Goal: Transaction & Acquisition: Purchase product/service

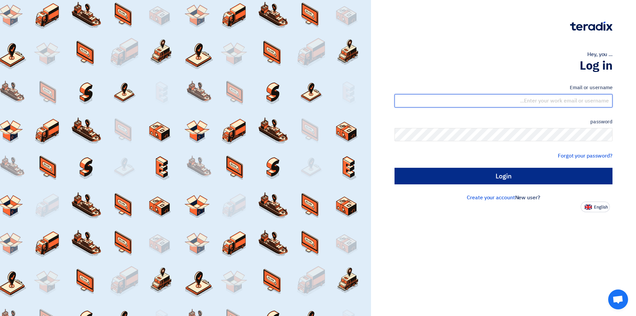
type input "[EMAIL_ADDRESS][DOMAIN_NAME]"
click at [481, 178] on input "Login" at bounding box center [503, 176] width 218 height 17
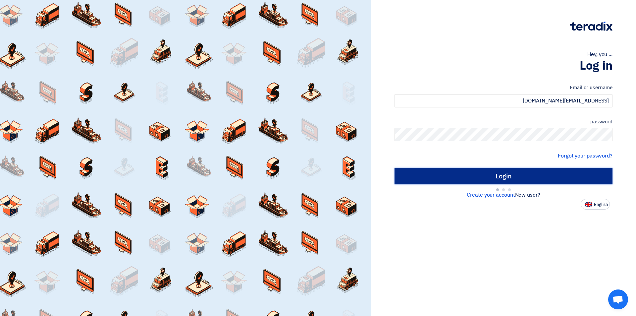
type input "Sign in"
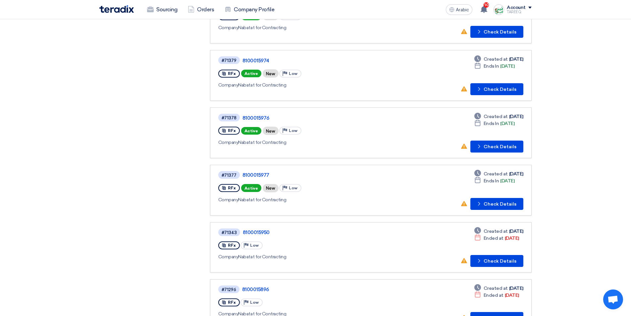
scroll to position [199, 0]
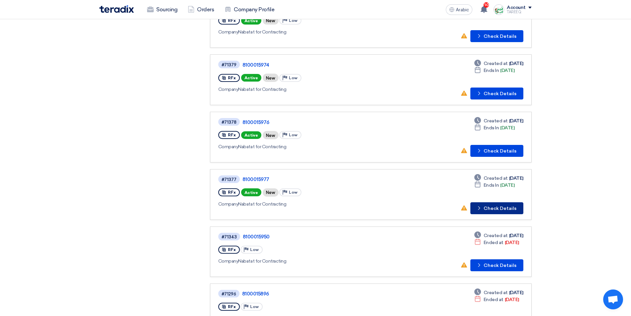
click at [494, 211] on button "Check details Check Details" at bounding box center [496, 208] width 53 height 12
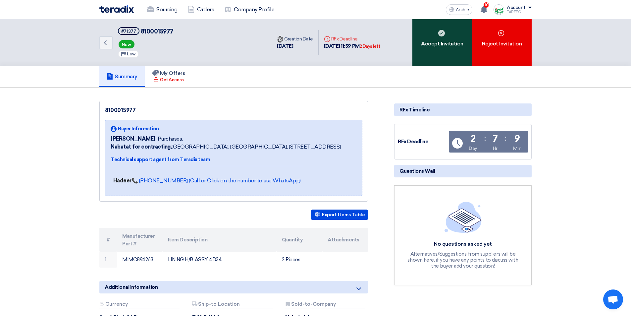
click at [460, 49] on div "Accept Invitation" at bounding box center [442, 42] width 60 height 47
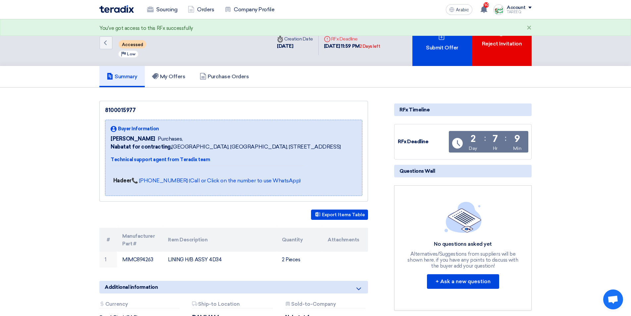
click at [460, 49] on div "Submit Offer" at bounding box center [442, 42] width 60 height 47
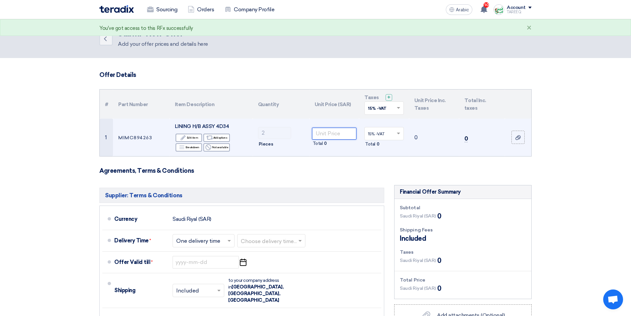
click at [330, 133] on input "number" at bounding box center [334, 133] width 45 height 12
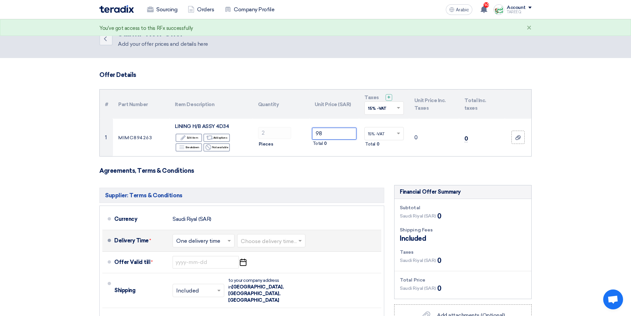
type input "98"
click at [274, 241] on input "text" at bounding box center [272, 241] width 62 height 10
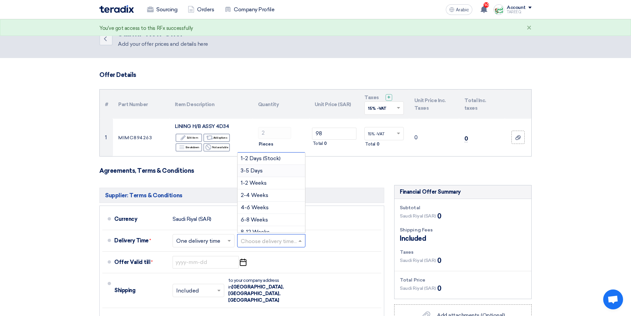
click at [257, 173] on div "3-5 Days" at bounding box center [271, 171] width 68 height 12
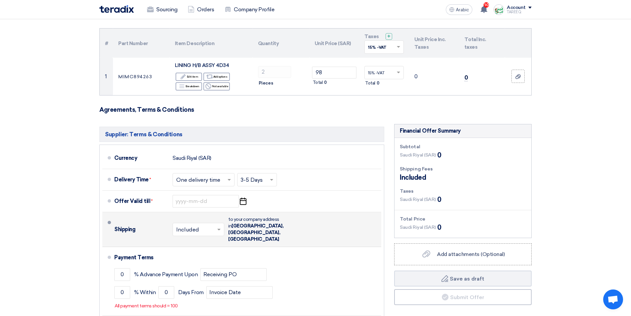
scroll to position [66, 0]
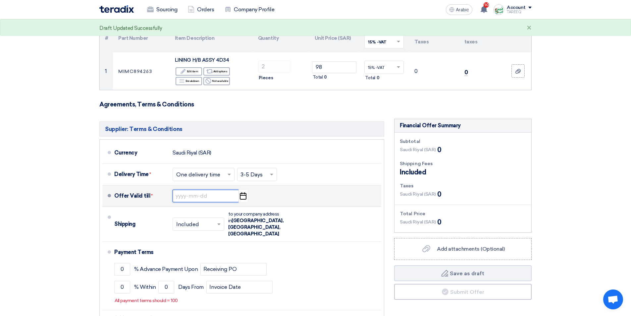
click at [194, 195] on input at bounding box center [205, 195] width 66 height 13
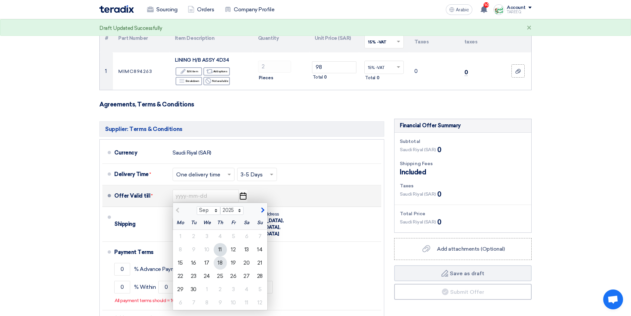
click at [221, 264] on font "18" at bounding box center [220, 262] width 5 height 6
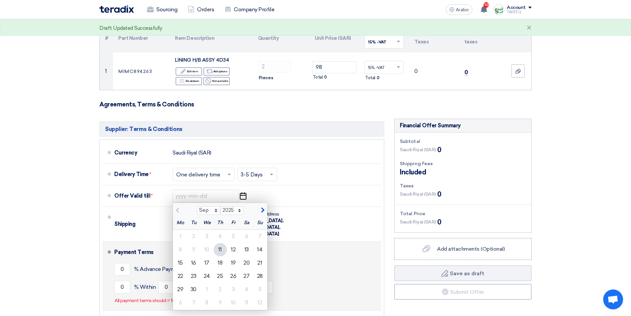
type input "[DATE]"
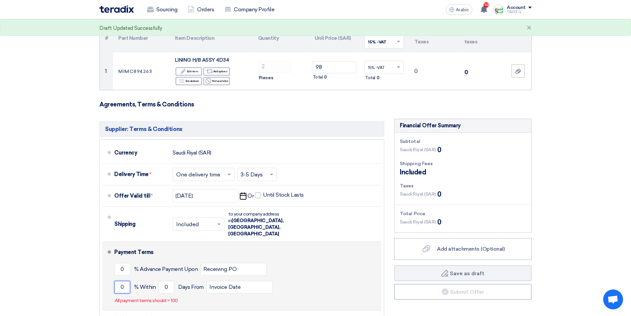
click at [117, 280] on input "0" at bounding box center [122, 286] width 16 height 13
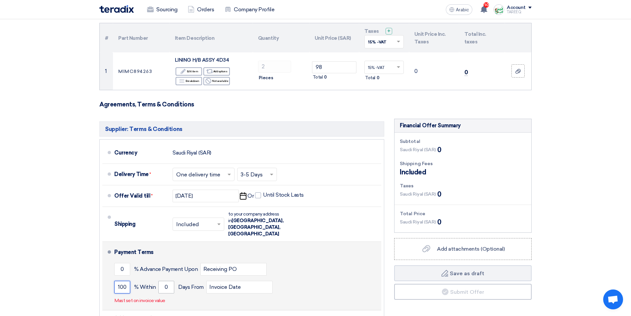
type input "100"
click at [160, 280] on input "0" at bounding box center [166, 286] width 16 height 13
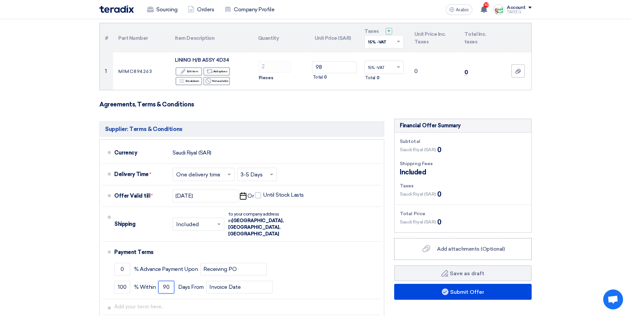
type input "90"
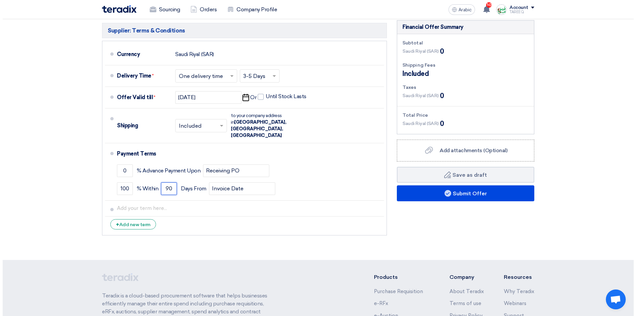
scroll to position [166, 0]
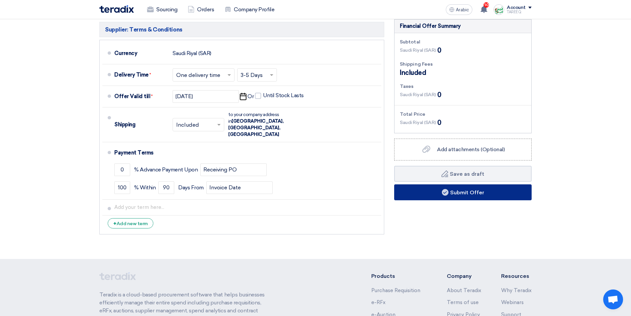
click at [450, 191] on font "Submit Offer" at bounding box center [467, 192] width 34 height 6
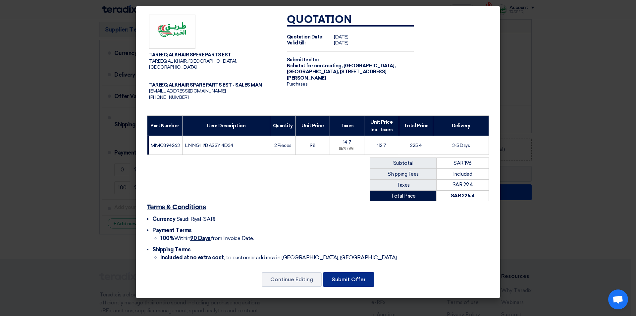
click at [349, 276] on font "Submit Offer" at bounding box center [348, 279] width 34 height 6
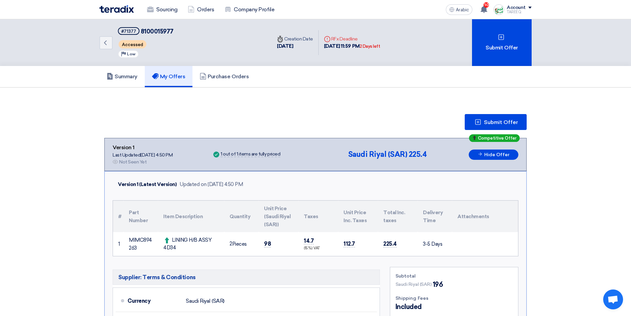
scroll to position [33, 0]
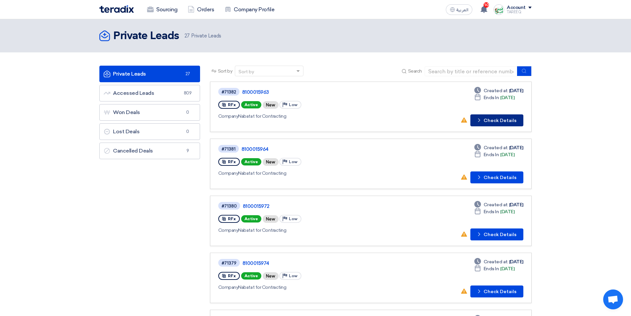
click at [498, 119] on button "Check details Check Details" at bounding box center [496, 120] width 53 height 12
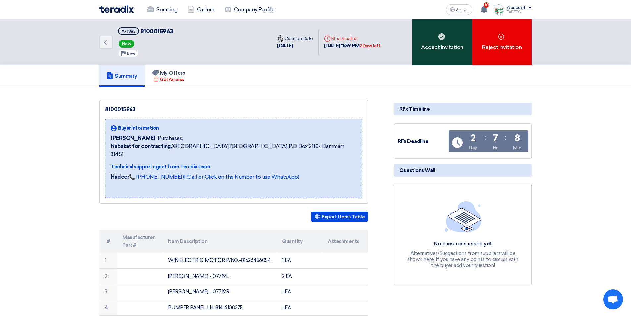
click at [444, 51] on div "Accept Invitation" at bounding box center [442, 42] width 60 height 46
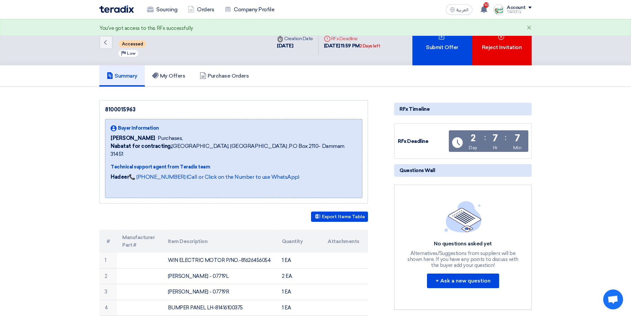
click at [445, 50] on div "Submit Offer" at bounding box center [442, 42] width 60 height 46
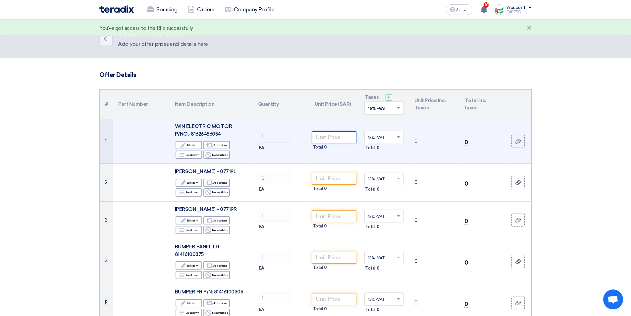
click at [346, 138] on input "number" at bounding box center [334, 137] width 45 height 12
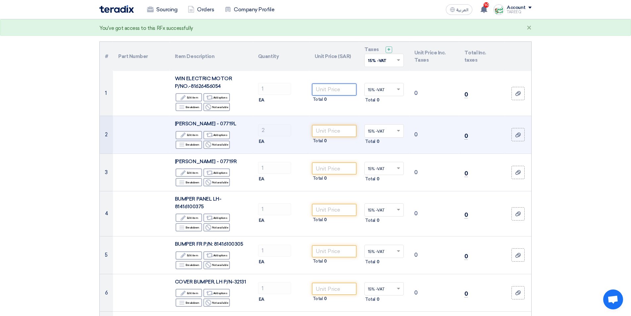
scroll to position [66, 0]
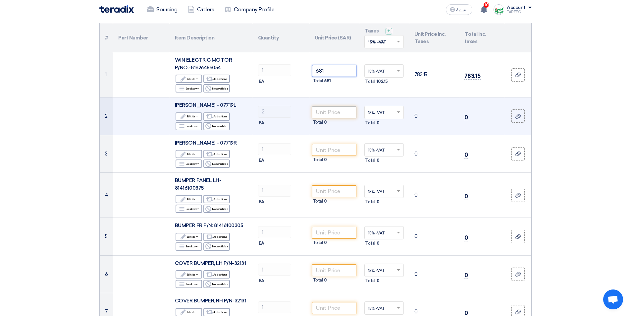
type input "681"
click at [320, 113] on input "number" at bounding box center [334, 112] width 45 height 12
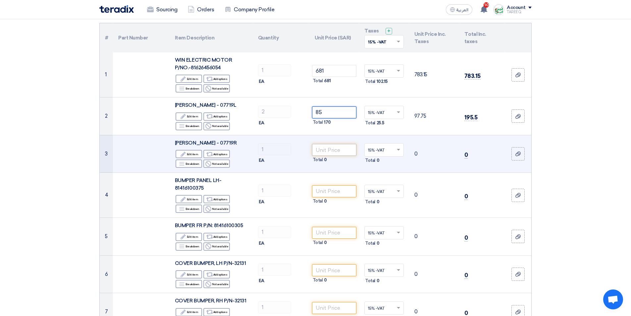
type input "85"
click at [335, 150] on input "number" at bounding box center [334, 150] width 45 height 12
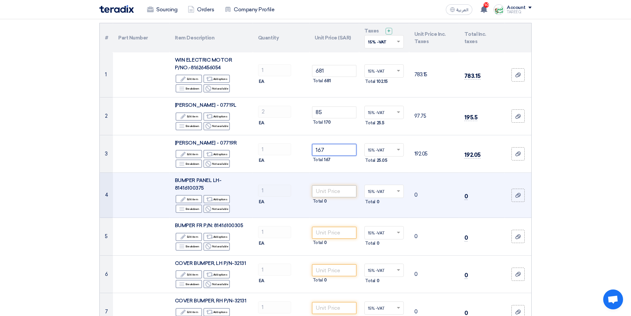
type input "167"
click at [346, 191] on input "number" at bounding box center [334, 191] width 45 height 12
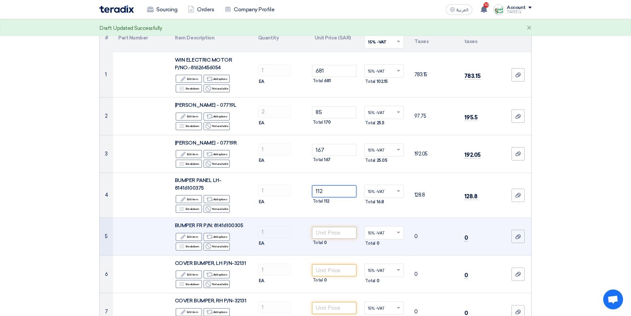
type input "112"
click at [329, 229] on input "number" at bounding box center [334, 232] width 45 height 12
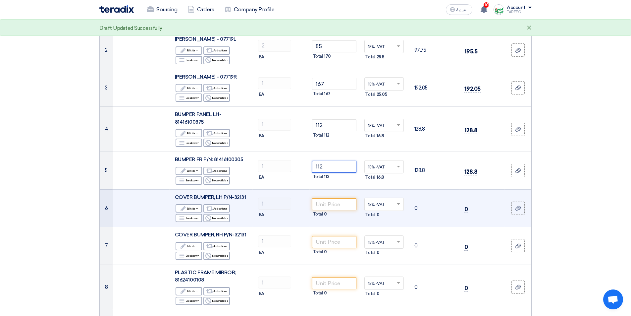
scroll to position [132, 0]
type input "112"
click at [332, 205] on input "number" at bounding box center [334, 204] width 45 height 12
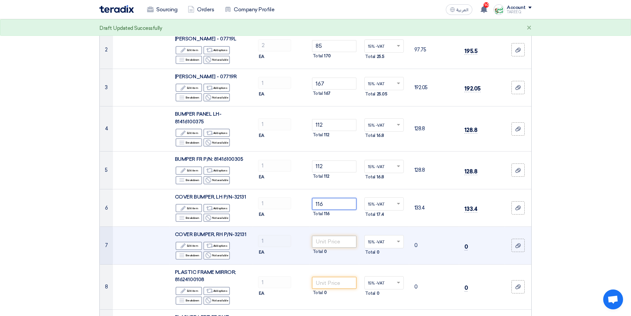
type input "116"
click at [336, 245] on input "number" at bounding box center [334, 241] width 45 height 12
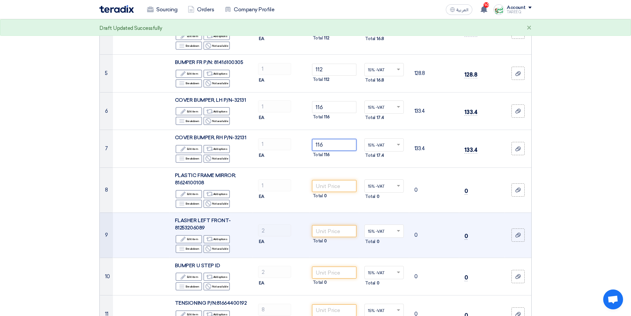
scroll to position [232, 0]
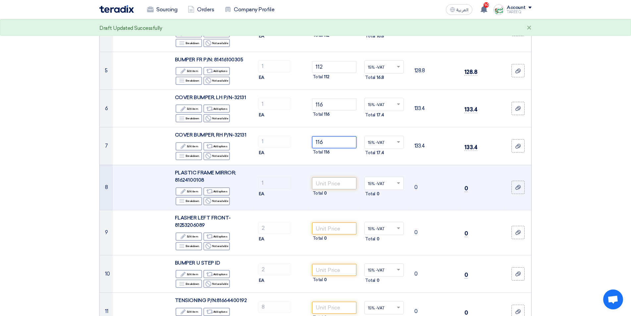
type input "116"
click at [337, 184] on input "number" at bounding box center [334, 183] width 45 height 12
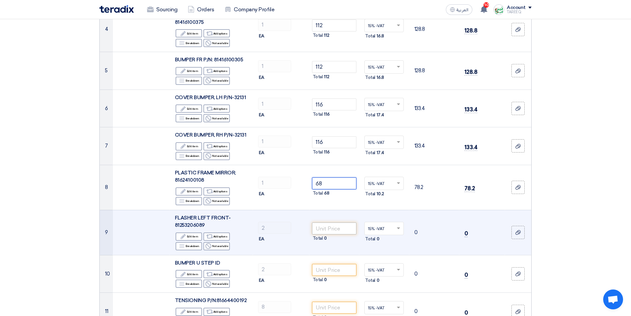
type input "68"
click at [343, 227] on input "number" at bounding box center [334, 228] width 45 height 12
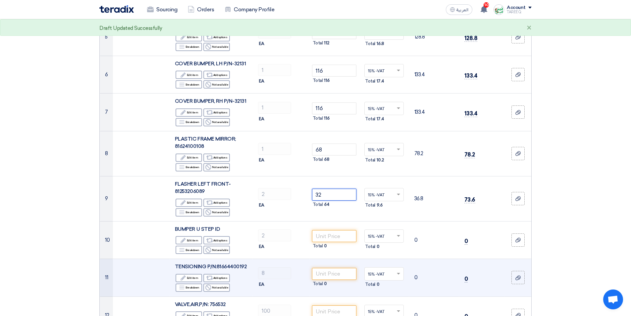
scroll to position [298, 0]
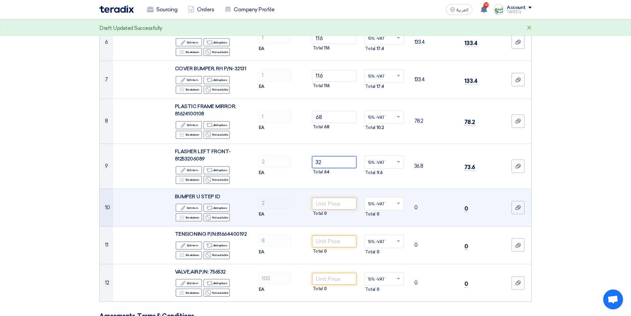
type input "32"
click at [332, 203] on input "number" at bounding box center [334, 203] width 45 height 12
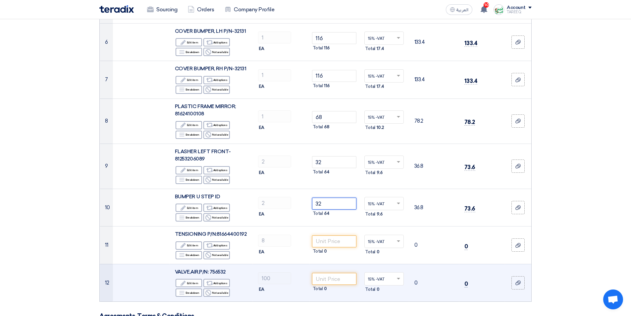
type input "32"
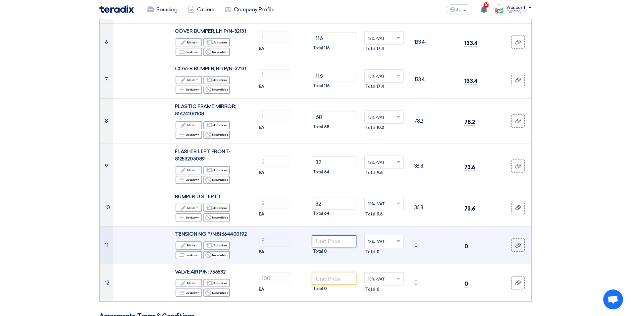
click at [338, 242] on input "number" at bounding box center [334, 241] width 45 height 12
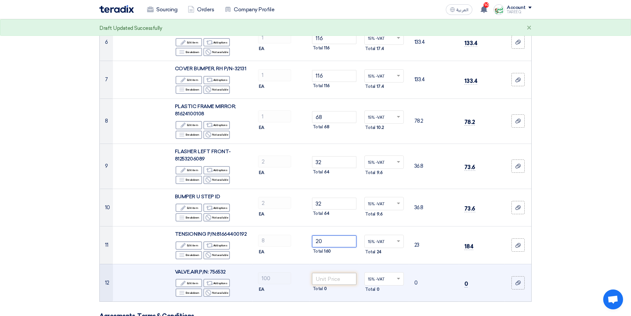
type input "20"
click at [332, 281] on input "number" at bounding box center [334, 278] width 45 height 12
click at [326, 281] on input "number" at bounding box center [334, 278] width 45 height 12
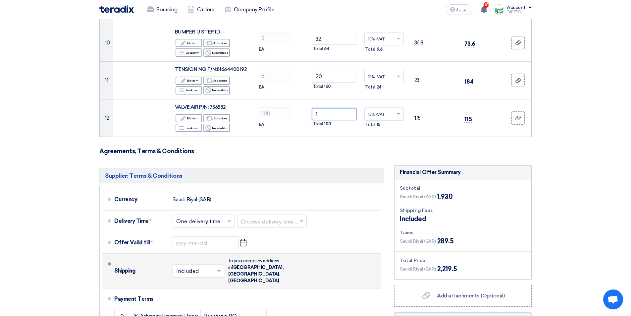
scroll to position [464, 0]
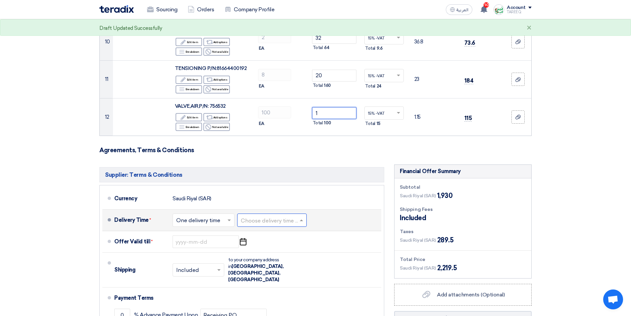
type input "1"
click at [274, 217] on input "text" at bounding box center [272, 221] width 63 height 10
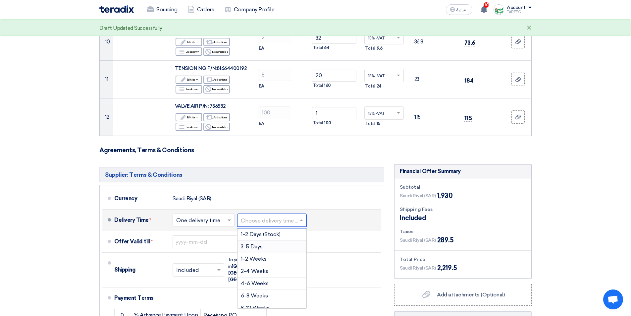
click at [253, 246] on span "3-5 Days" at bounding box center [252, 246] width 22 height 6
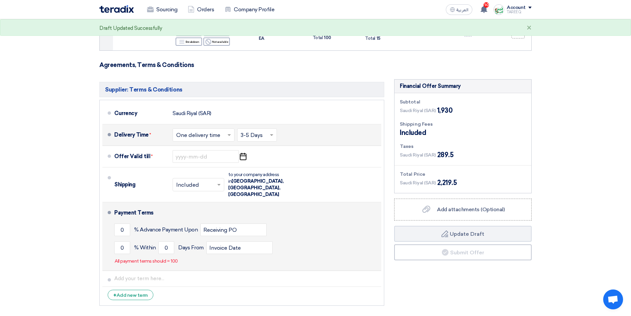
scroll to position [563, 0]
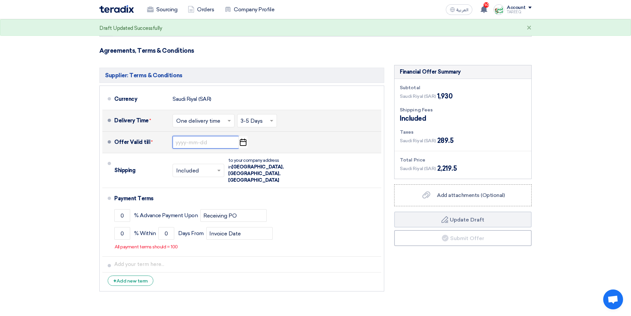
click at [194, 144] on input at bounding box center [205, 142] width 66 height 13
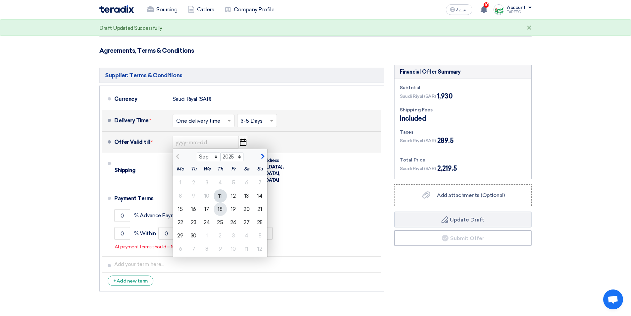
click at [218, 210] on div "18" at bounding box center [220, 208] width 13 height 13
type input "9/18/2025"
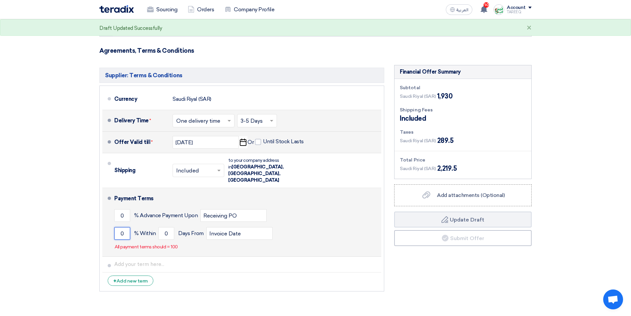
click at [120, 227] on input "0" at bounding box center [122, 233] width 16 height 13
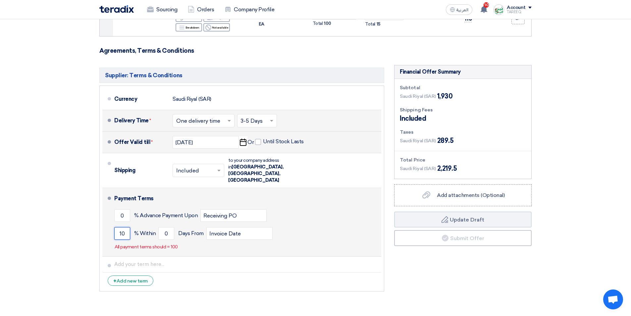
type input "10"
click at [152, 230] on span "% Within" at bounding box center [145, 233] width 22 height 7
click at [162, 227] on input "0" at bounding box center [166, 233] width 16 height 13
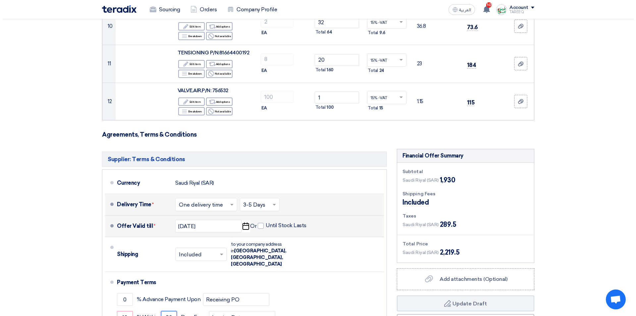
scroll to position [501, 0]
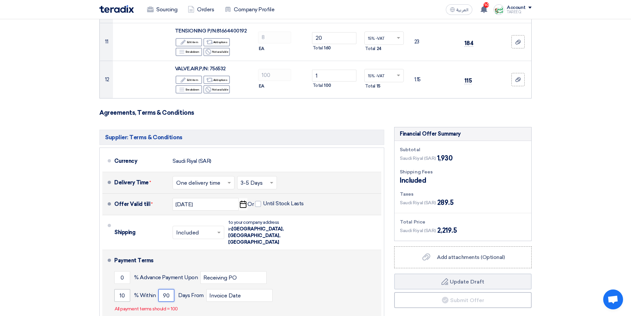
type input "90"
click at [128, 289] on input "10" at bounding box center [122, 295] width 16 height 13
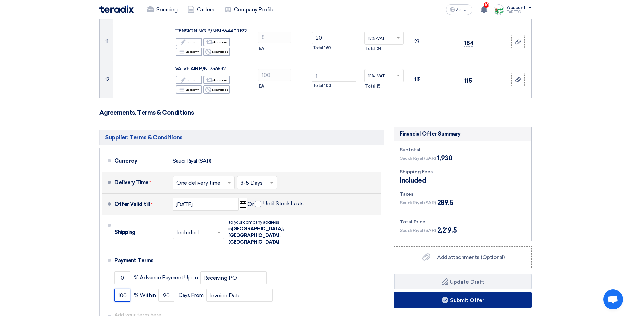
type input "100"
click at [405, 301] on button "Submit Offer" at bounding box center [462, 300] width 137 height 16
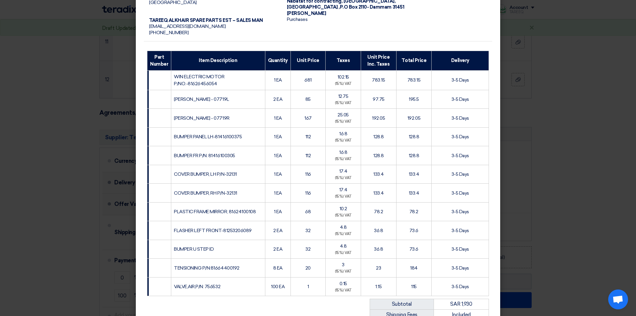
scroll to position [166, 0]
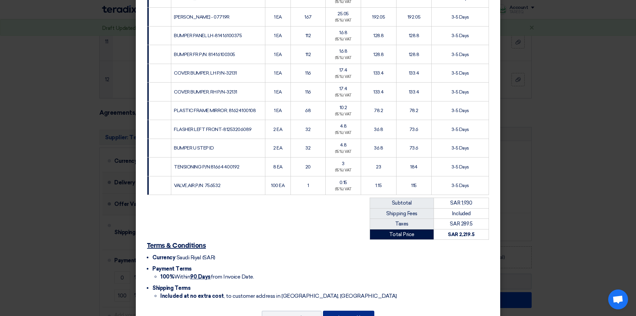
click at [344, 311] on button "Submit Offer" at bounding box center [348, 317] width 51 height 15
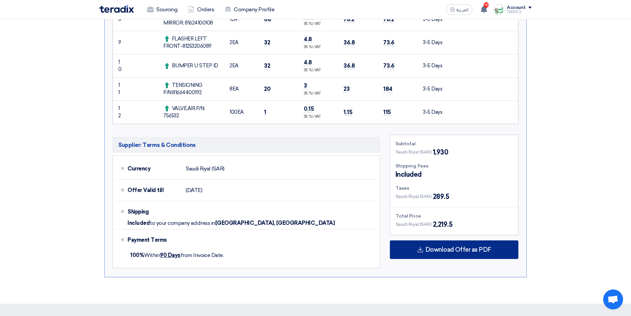
scroll to position [396, 0]
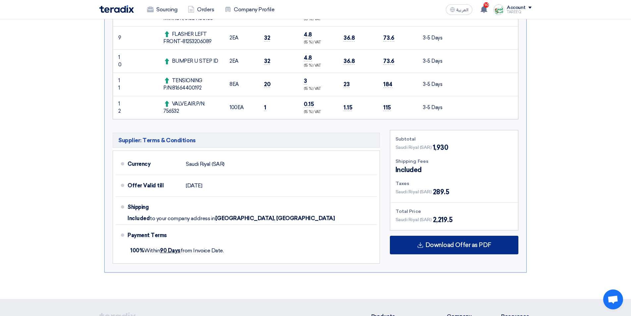
click at [431, 247] on span "Download Offer as PDF" at bounding box center [458, 245] width 66 height 6
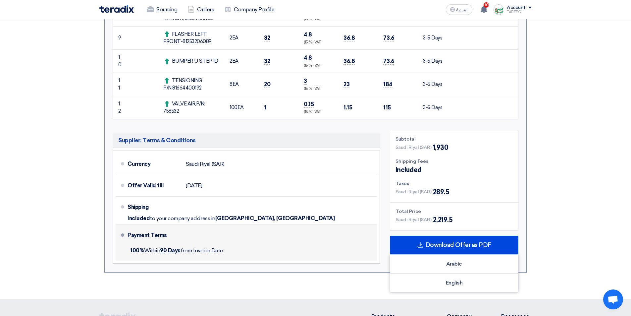
click at [297, 243] on div "100% Within 90 Days from Invoice Date." at bounding box center [250, 250] width 247 height 15
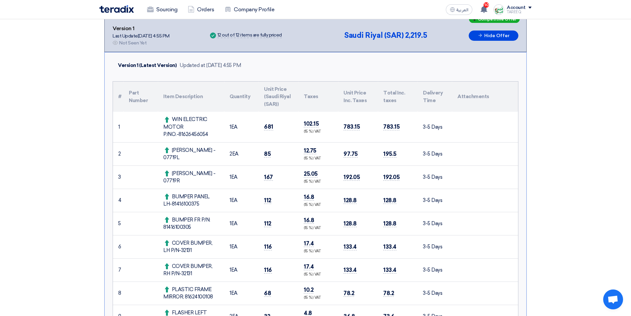
scroll to position [32, 0]
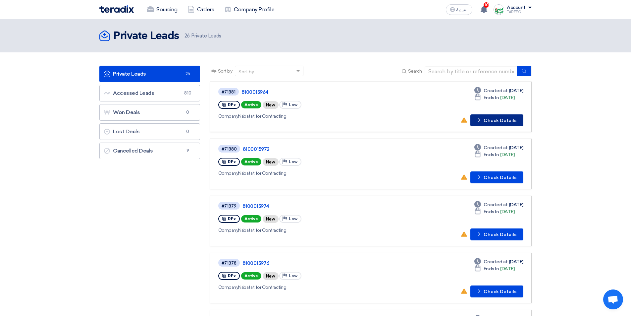
click at [490, 121] on button "Check details Check Details" at bounding box center [496, 120] width 53 height 12
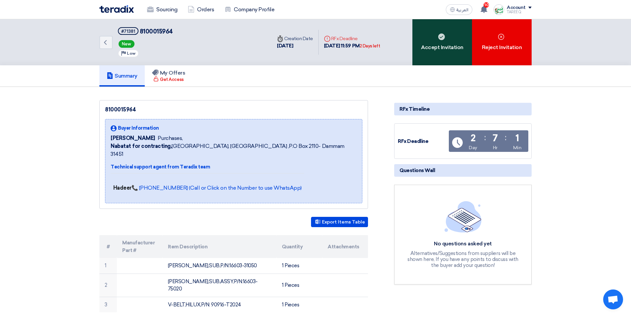
click at [433, 42] on div "Accept Invitation" at bounding box center [442, 42] width 60 height 46
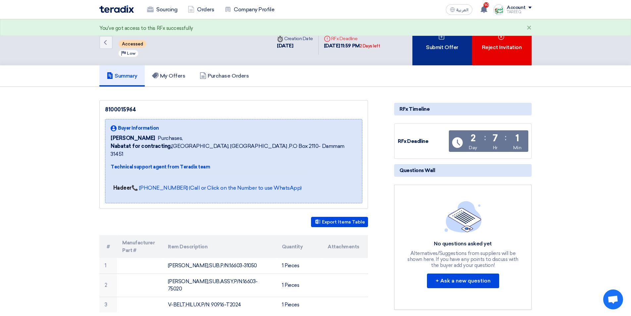
click at [438, 41] on div "Submit Offer" at bounding box center [442, 42] width 60 height 46
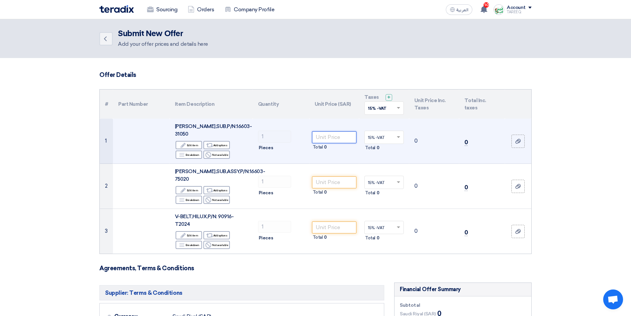
click at [343, 132] on input "number" at bounding box center [334, 137] width 45 height 12
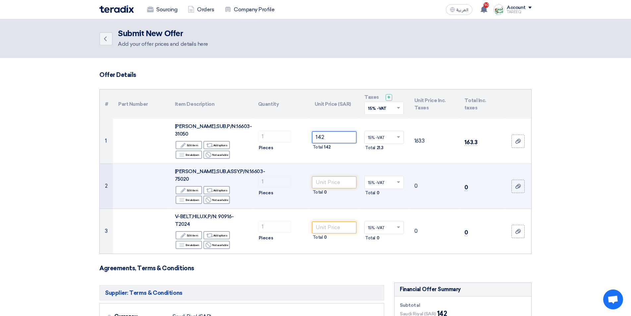
type input "142"
click at [324, 176] on input "number" at bounding box center [334, 182] width 45 height 12
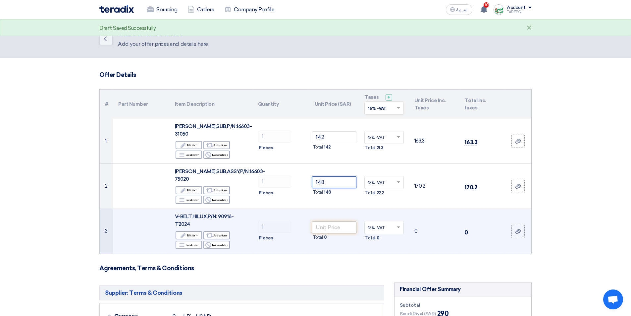
type input "148"
click at [333, 221] on input "number" at bounding box center [334, 227] width 45 height 12
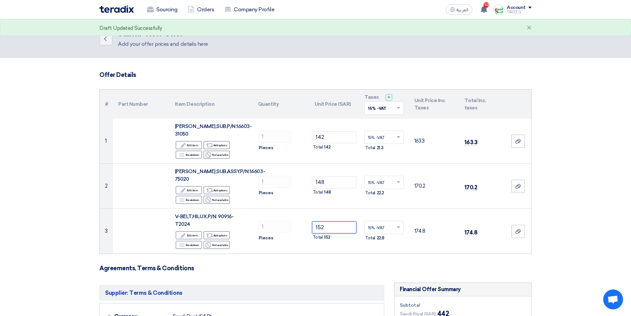
type input "152"
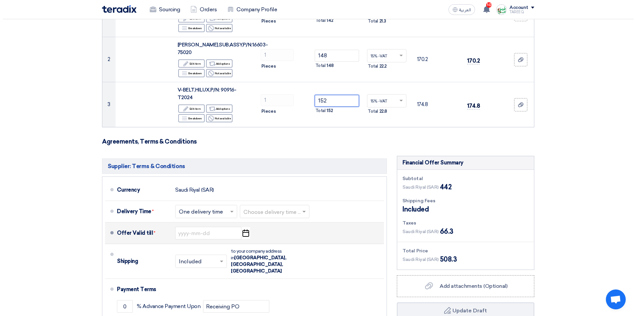
scroll to position [166, 0]
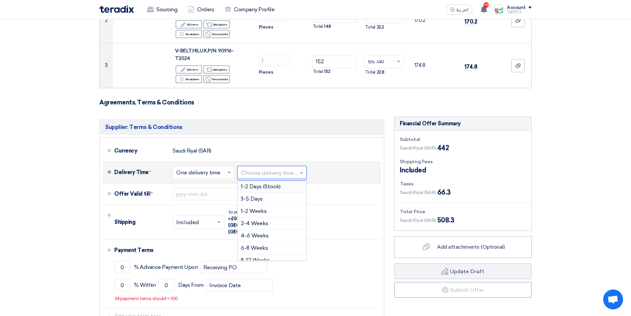
click at [268, 168] on input "text" at bounding box center [272, 173] width 63 height 10
click at [251, 195] on span "3-5 Days" at bounding box center [252, 198] width 22 height 6
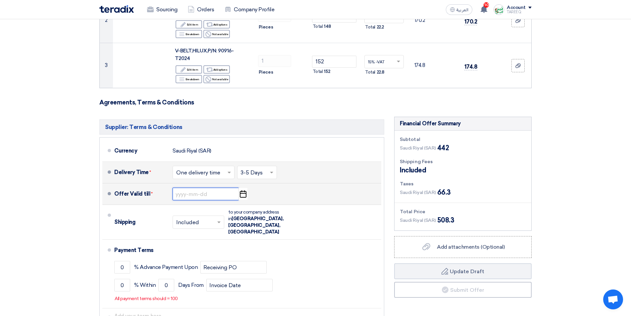
click at [189, 187] on input at bounding box center [205, 193] width 66 height 13
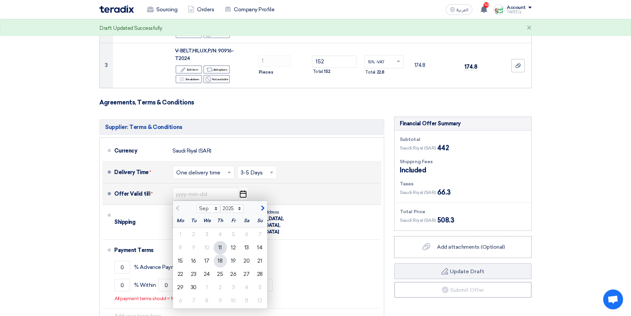
click at [220, 254] on div "18" at bounding box center [220, 260] width 13 height 13
type input "[DATE]"
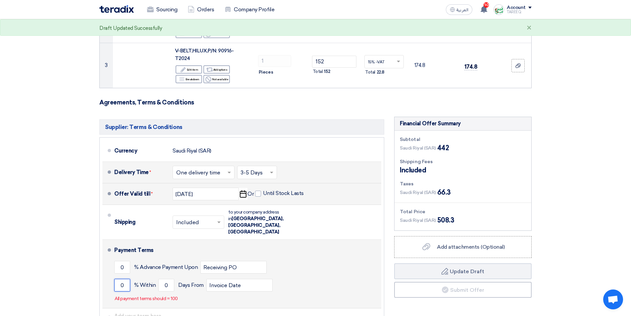
click at [118, 278] on input "0" at bounding box center [122, 284] width 16 height 13
type input "100"
drag, startPoint x: 163, startPoint y: 253, endPoint x: 167, endPoint y: 254, distance: 4.0
click at [164, 278] on input "0" at bounding box center [166, 284] width 16 height 13
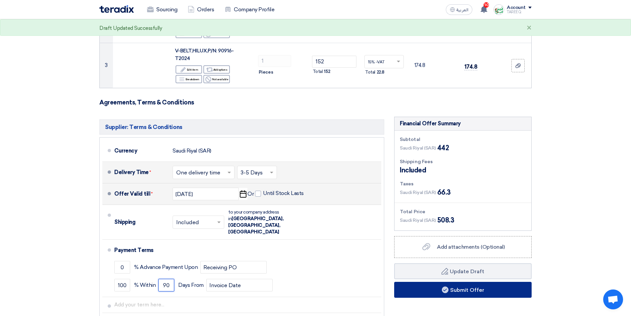
type input "90"
click at [431, 281] on button "Submit Offer" at bounding box center [462, 289] width 137 height 16
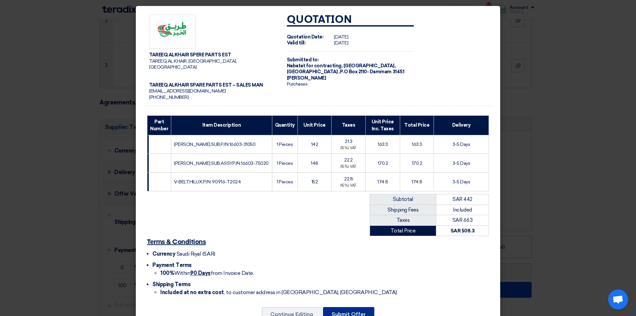
click at [342, 308] on button "Submit Offer" at bounding box center [348, 314] width 51 height 15
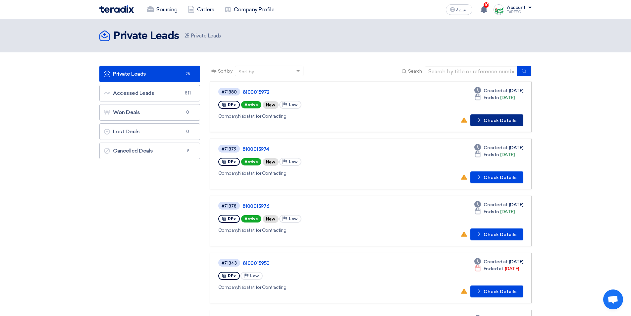
click at [511, 121] on button "Check details Check Details" at bounding box center [496, 120] width 53 height 12
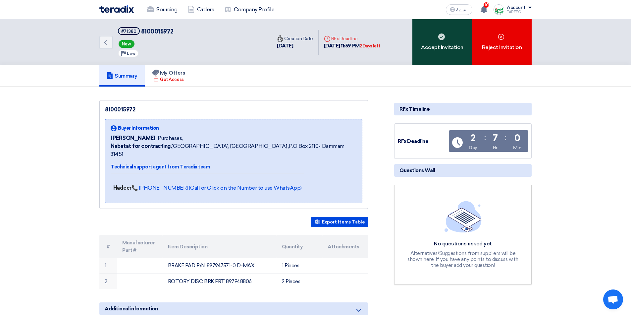
click at [436, 49] on div "Accept Invitation" at bounding box center [442, 42] width 60 height 46
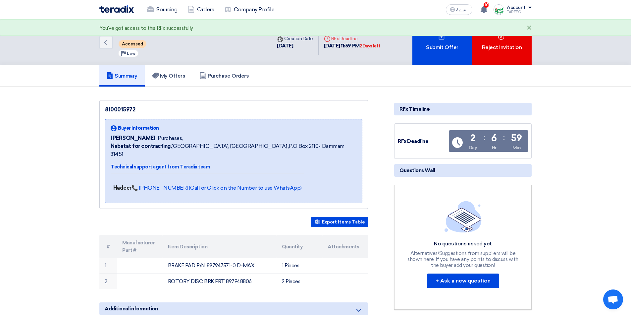
click at [437, 46] on div "Submit Offer" at bounding box center [442, 42] width 60 height 46
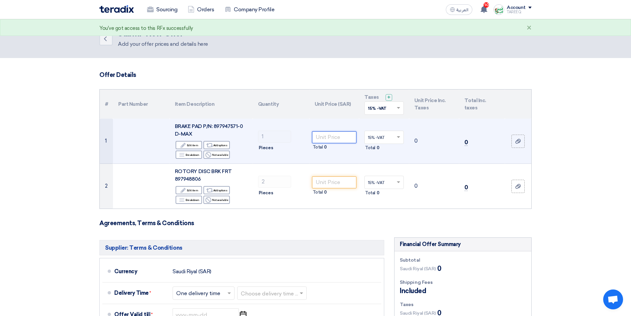
click at [340, 137] on input "number" at bounding box center [334, 137] width 45 height 12
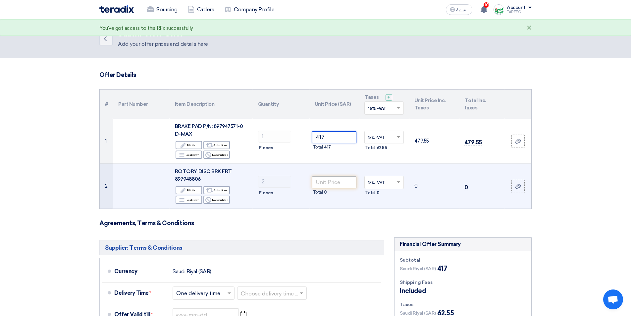
type input "417"
click at [335, 184] on input "number" at bounding box center [334, 182] width 45 height 12
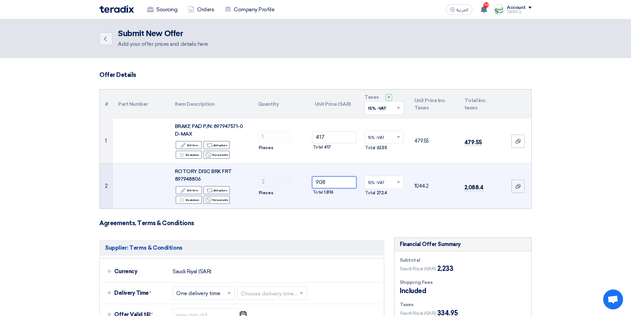
type input "908"
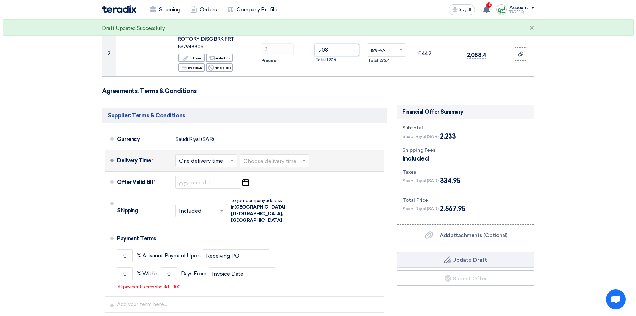
scroll to position [132, 0]
click at [271, 161] on input "text" at bounding box center [272, 161] width 63 height 10
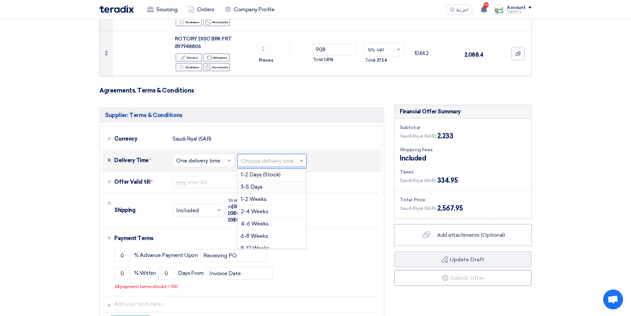
click at [260, 188] on span "3-5 Days" at bounding box center [252, 186] width 22 height 6
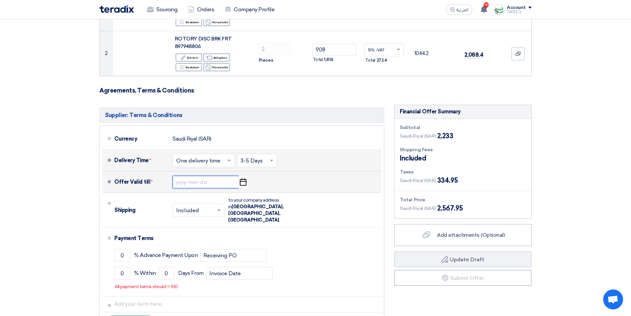
click at [203, 186] on input at bounding box center [205, 181] width 66 height 13
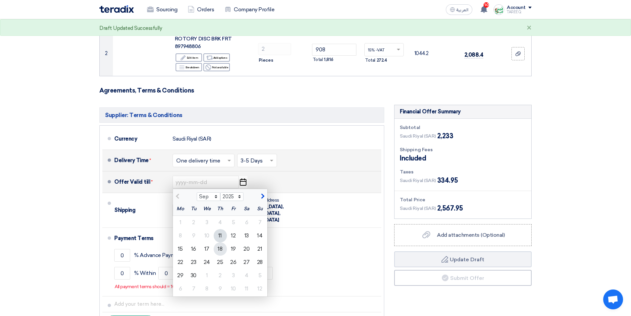
click at [223, 252] on div "18" at bounding box center [220, 248] width 13 height 13
type input "[DATE]"
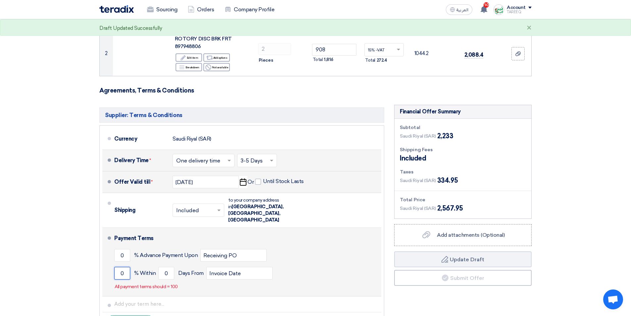
click at [119, 267] on input "0" at bounding box center [122, 273] width 16 height 13
type input "100"
click at [161, 267] on input "0" at bounding box center [166, 273] width 16 height 13
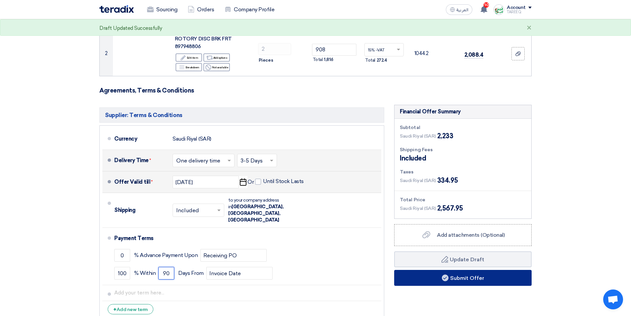
type input "90"
click at [415, 278] on button "Submit Offer" at bounding box center [462, 277] width 137 height 16
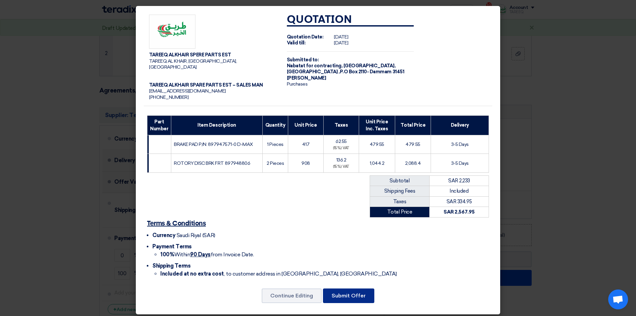
drag, startPoint x: 367, startPoint y: 286, endPoint x: 367, endPoint y: 281, distance: 5.0
click at [367, 288] on button "Submit Offer" at bounding box center [348, 295] width 51 height 15
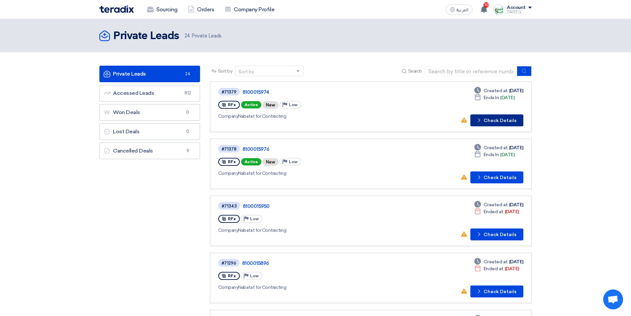
click at [492, 122] on button "Check details Check Details" at bounding box center [496, 120] width 53 height 12
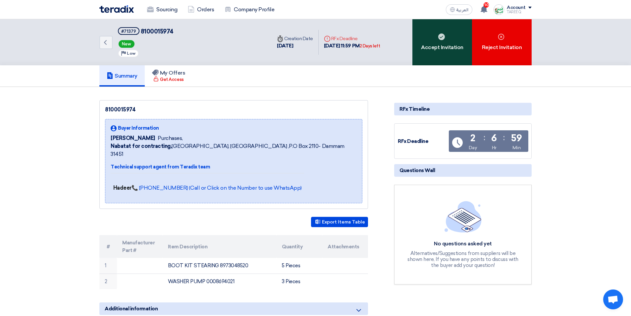
click at [446, 52] on div "Accept Invitation" at bounding box center [442, 42] width 60 height 46
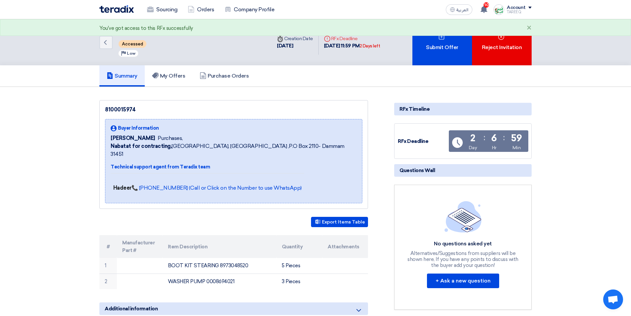
click at [446, 51] on div "Submit Offer" at bounding box center [442, 42] width 60 height 46
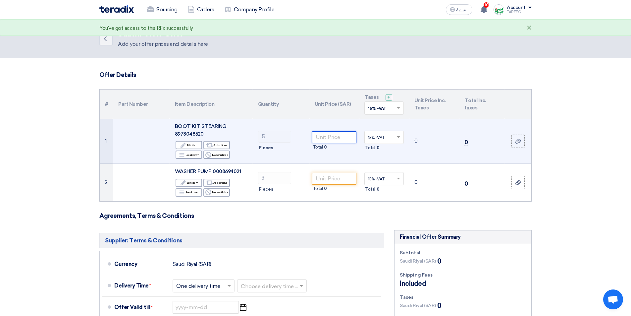
click at [328, 138] on input "number" at bounding box center [334, 137] width 45 height 12
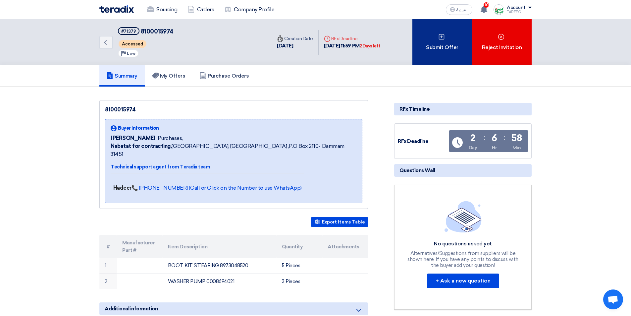
click at [439, 45] on div "Submit Offer" at bounding box center [442, 42] width 60 height 46
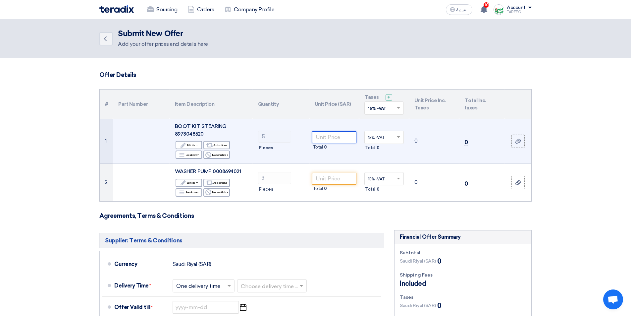
click at [341, 132] on input "number" at bounding box center [334, 137] width 45 height 12
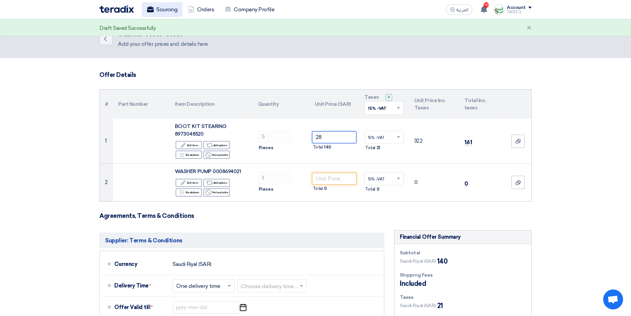
type input "28"
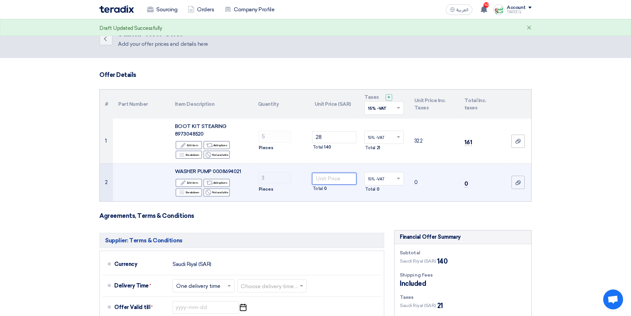
click at [319, 180] on input "number" at bounding box center [334, 178] width 45 height 12
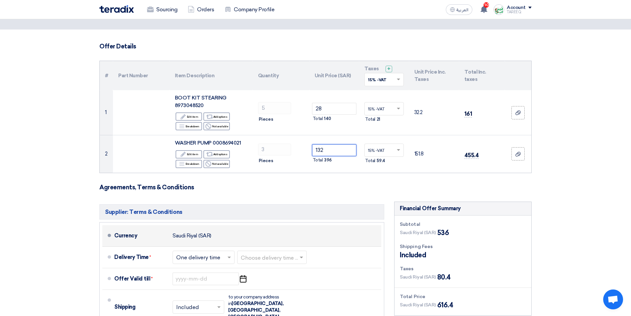
scroll to position [66, 0]
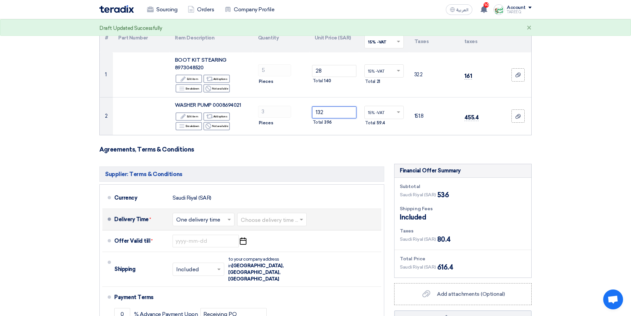
type input "132"
click at [276, 217] on input "text" at bounding box center [272, 220] width 63 height 10
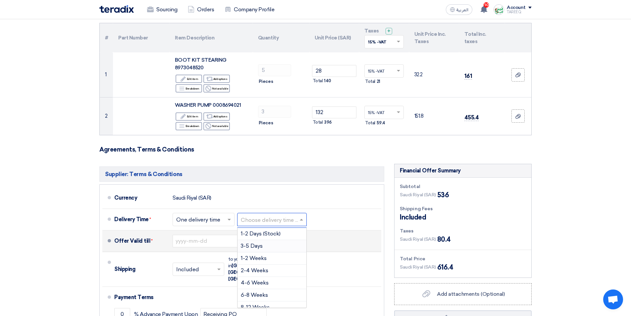
click at [263, 249] on div "3-5 Days" at bounding box center [271, 246] width 69 height 12
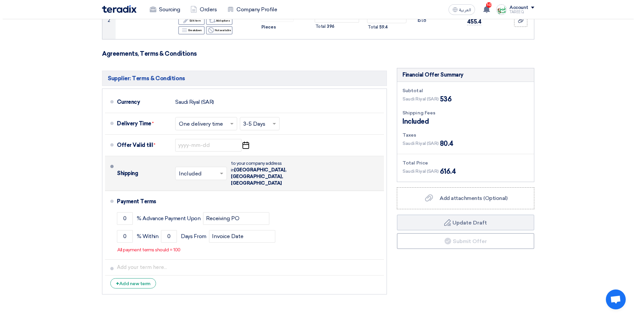
scroll to position [166, 0]
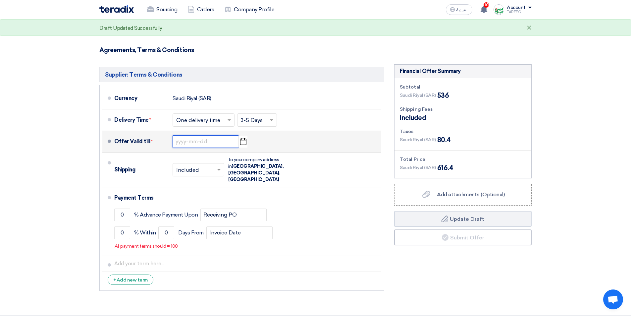
click at [191, 142] on input at bounding box center [205, 141] width 66 height 13
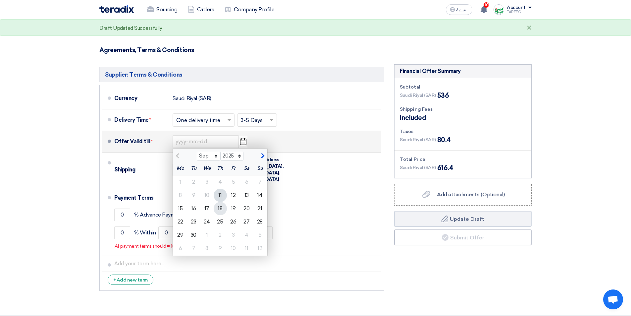
click at [222, 210] on div "18" at bounding box center [220, 208] width 13 height 13
type input "9/18/2025"
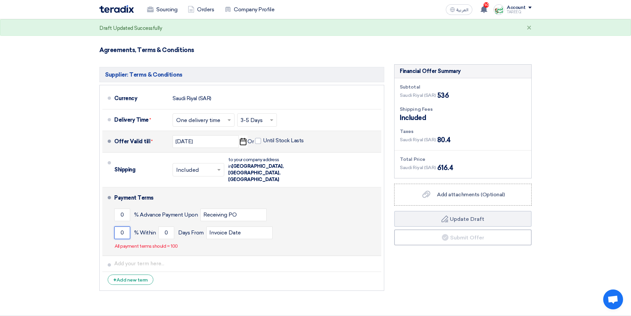
click at [119, 226] on input "0" at bounding box center [122, 232] width 16 height 13
type input "100"
click at [159, 226] on input "0" at bounding box center [166, 232] width 16 height 13
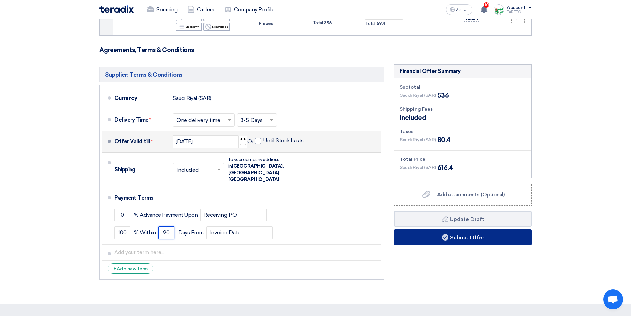
type input "90"
click at [426, 239] on button "Submit Offer" at bounding box center [462, 237] width 137 height 16
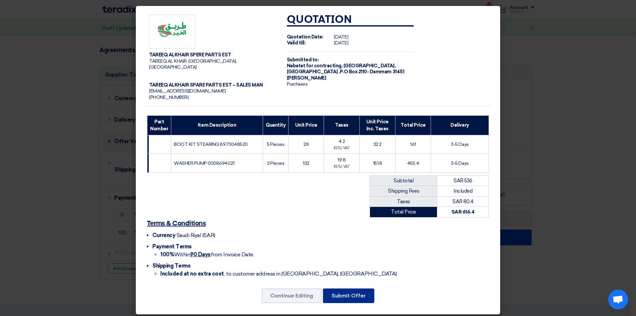
click at [337, 288] on button "Submit Offer" at bounding box center [348, 295] width 51 height 15
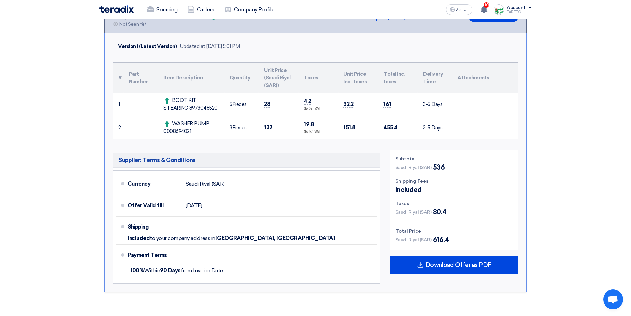
scroll to position [99, 0]
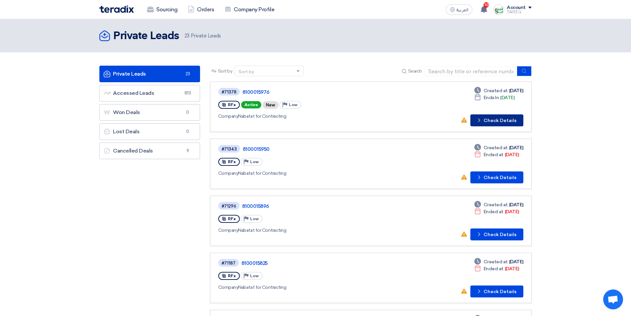
click at [500, 120] on button "Check details Check Details" at bounding box center [496, 120] width 53 height 12
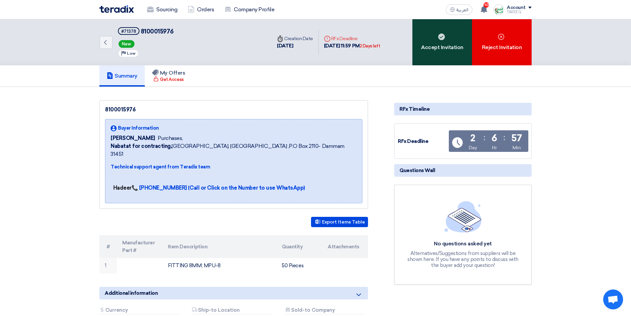
click at [450, 40] on div "Accept Invitation" at bounding box center [442, 42] width 60 height 46
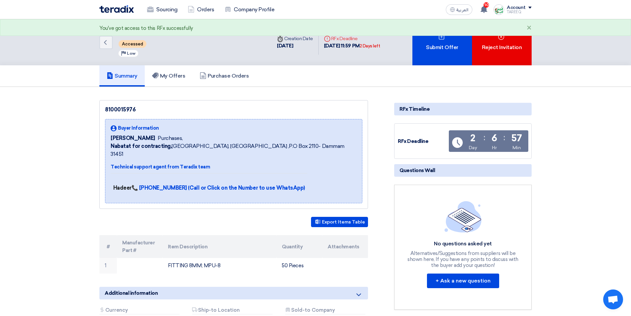
click at [451, 40] on div "Submit Offer" at bounding box center [442, 42] width 60 height 46
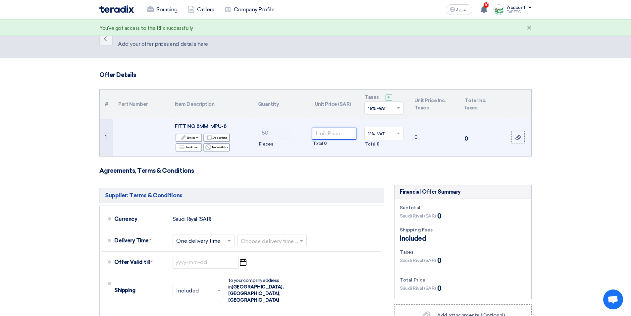
click at [338, 132] on input "number" at bounding box center [334, 133] width 45 height 12
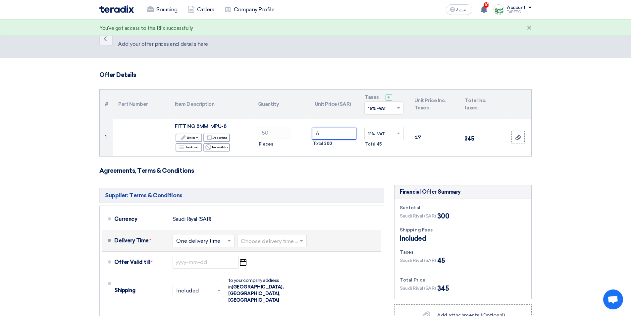
type input "6"
click at [277, 240] on input "text" at bounding box center [272, 241] width 63 height 10
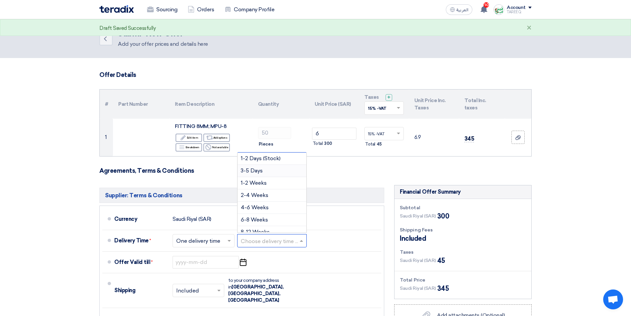
click at [251, 172] on span "3-5 Days" at bounding box center [252, 170] width 22 height 6
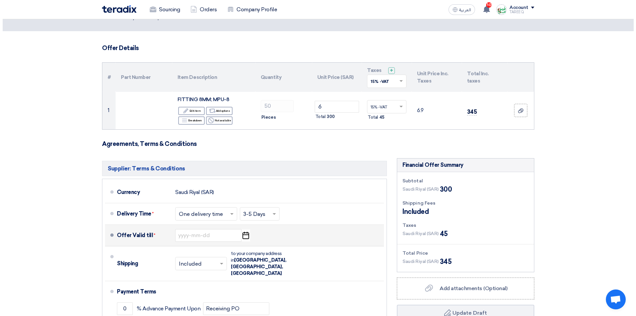
scroll to position [66, 0]
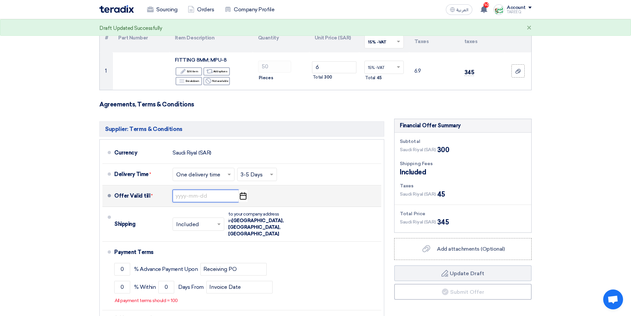
click at [211, 196] on input at bounding box center [205, 195] width 66 height 13
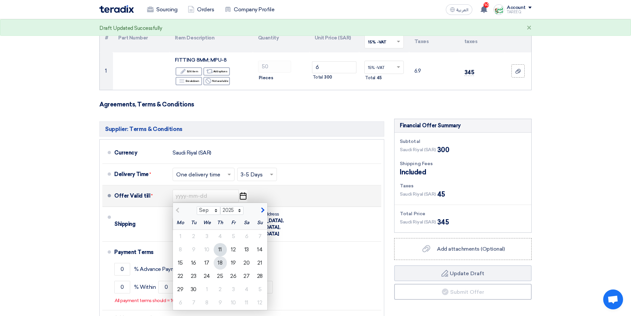
click at [223, 262] on div "18" at bounding box center [220, 262] width 13 height 13
type input "[DATE]"
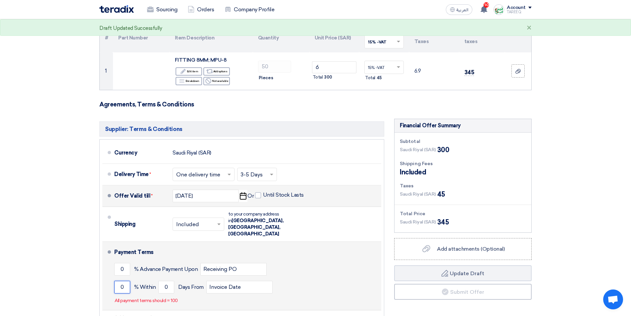
click at [121, 280] on input "0" at bounding box center [122, 286] width 16 height 13
type input "100"
click at [161, 280] on input "0" at bounding box center [166, 286] width 16 height 13
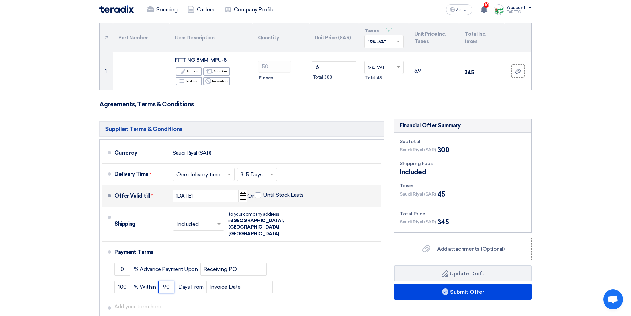
type input "90"
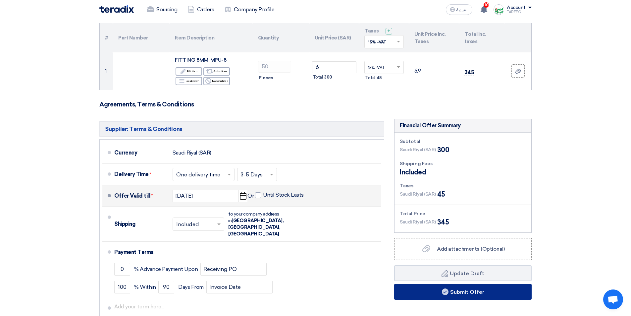
click at [482, 293] on button "Submit Offer" at bounding box center [462, 291] width 137 height 16
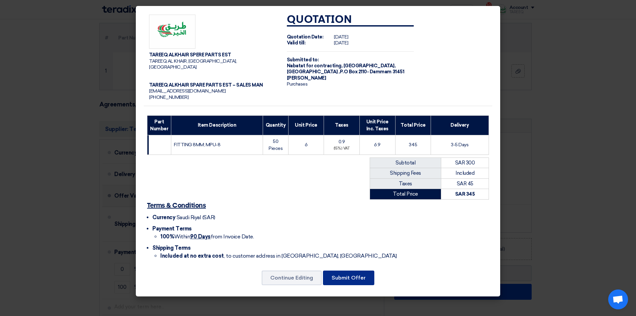
click at [363, 274] on button "Submit Offer" at bounding box center [348, 277] width 51 height 15
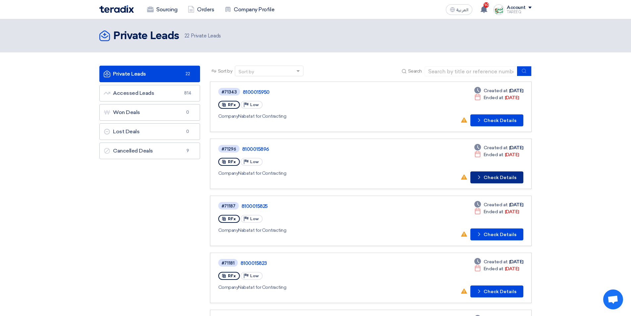
click at [510, 177] on button "Check details Check Details" at bounding box center [496, 177] width 53 height 12
click at [495, 122] on button "Check details Check Details" at bounding box center [496, 120] width 53 height 12
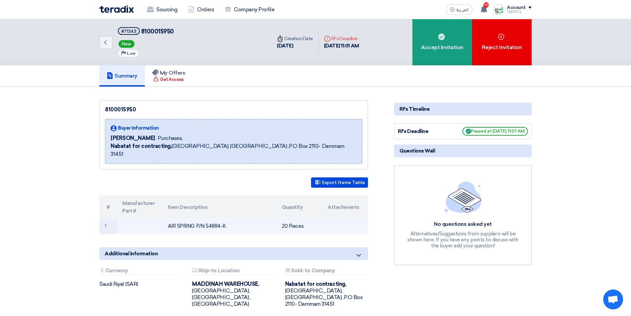
drag, startPoint x: 169, startPoint y: 217, endPoint x: 194, endPoint y: 220, distance: 25.9
click at [194, 220] on td "AIR SPRING P/N: 54884-K" at bounding box center [220, 226] width 114 height 16
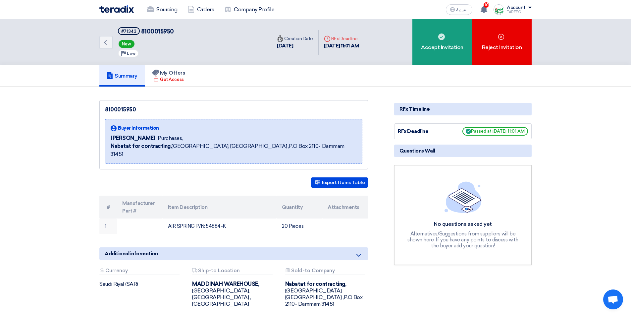
copy td "AIR SPRING"
click at [241, 166] on div "8100015950 Buyer Information [PERSON_NAME] Purchases, Nabatat for contracting, …" at bounding box center [241, 211] width 295 height 223
